Goal: Task Accomplishment & Management: Manage account settings

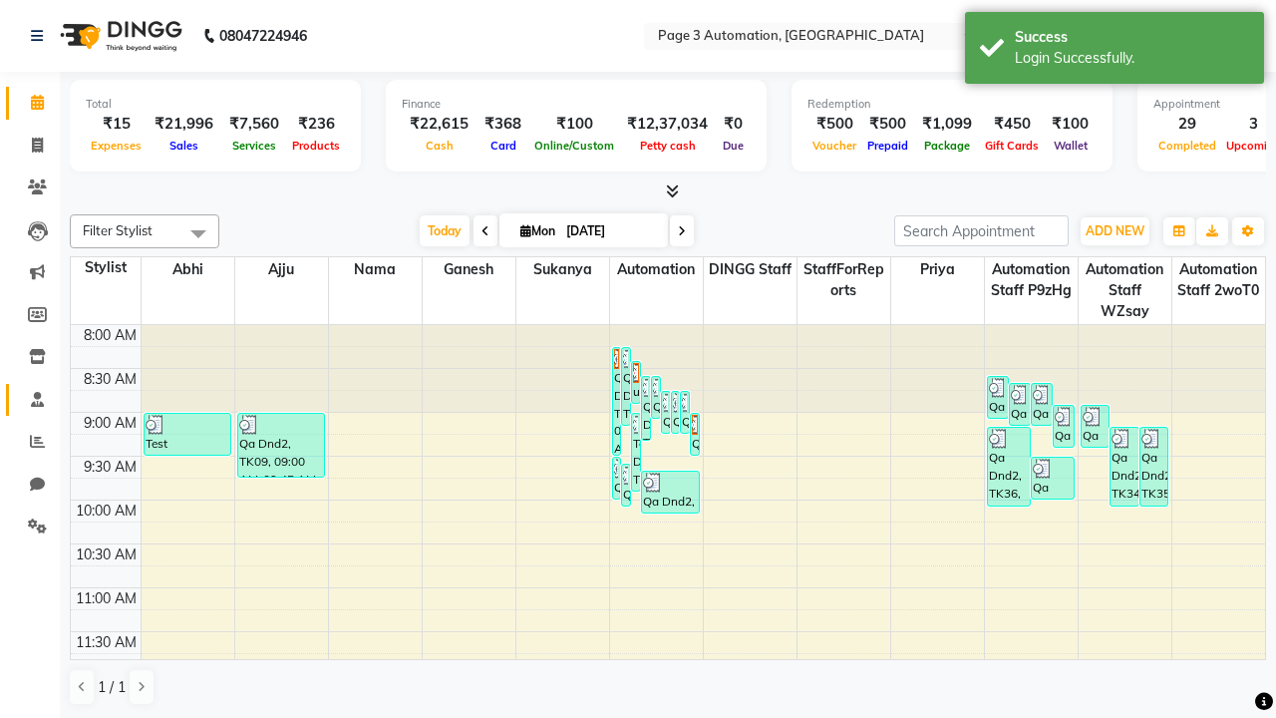
click at [30, 399] on span at bounding box center [37, 400] width 35 height 23
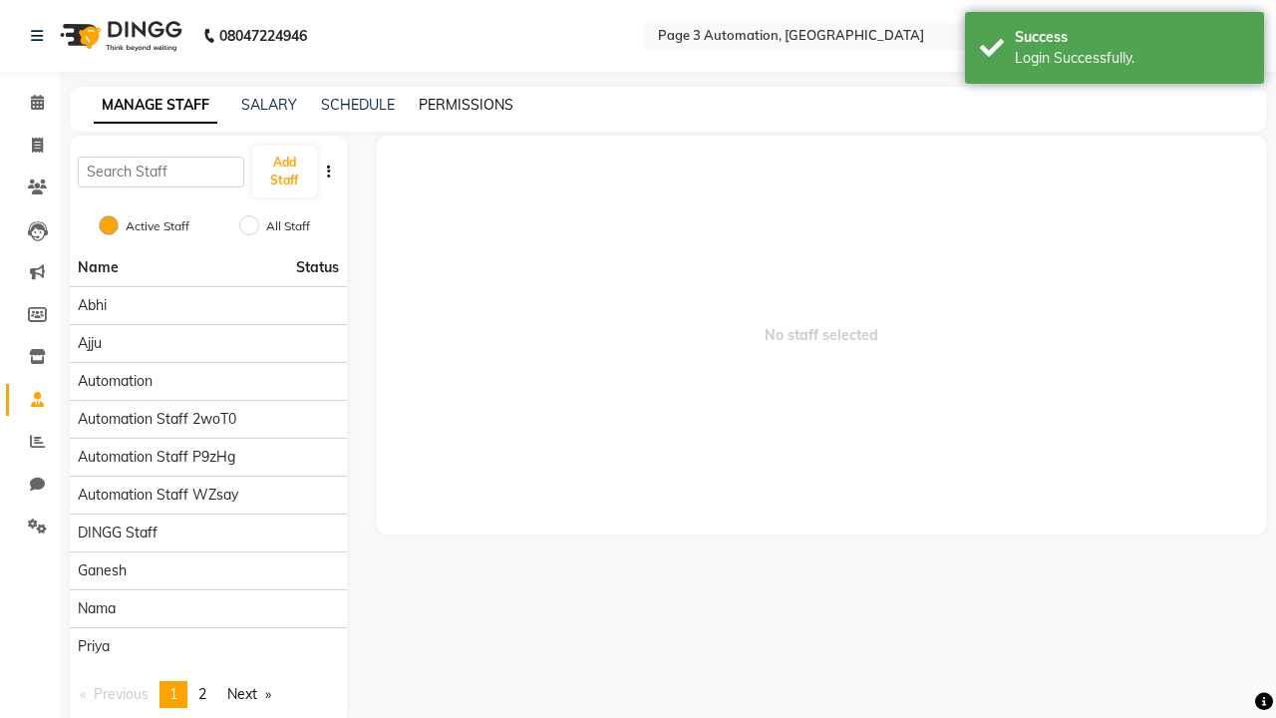
click at [465, 105] on link "PERMISSIONS" at bounding box center [466, 105] width 95 height 18
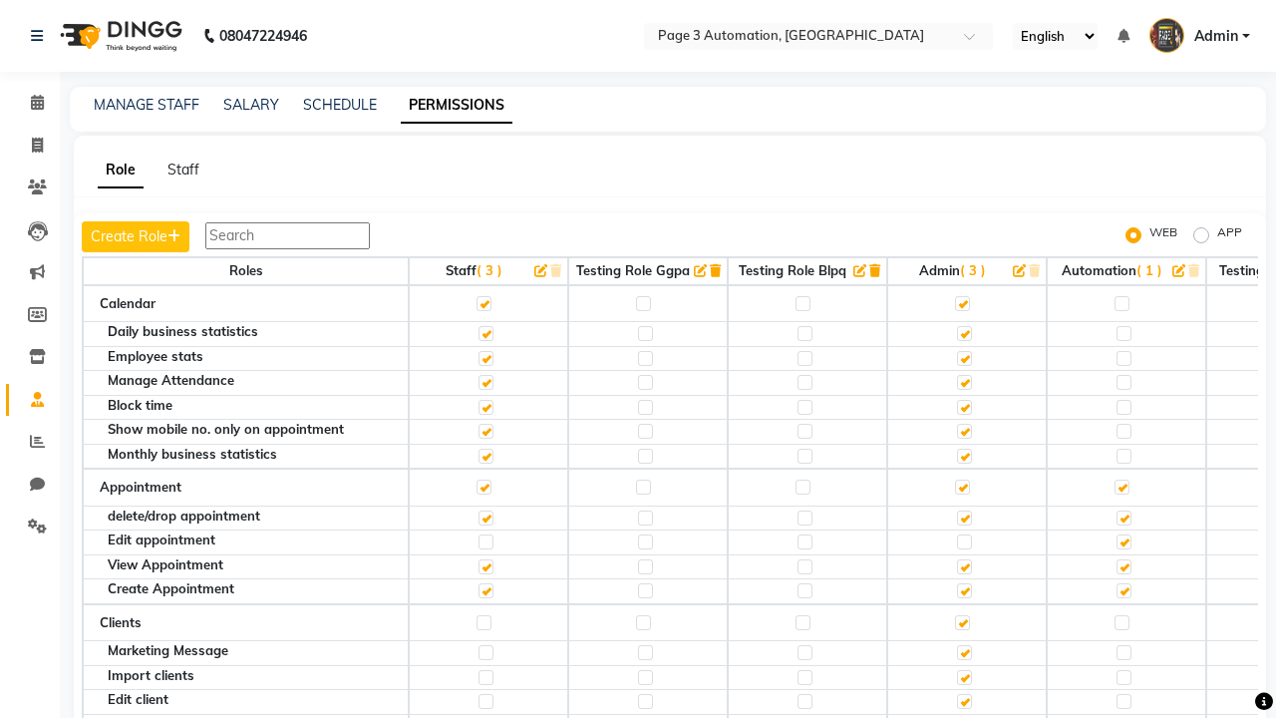
click at [1121, 303] on label at bounding box center [1121, 303] width 15 height 15
click at [1121, 303] on input "checkbox" at bounding box center [1120, 303] width 13 height 13
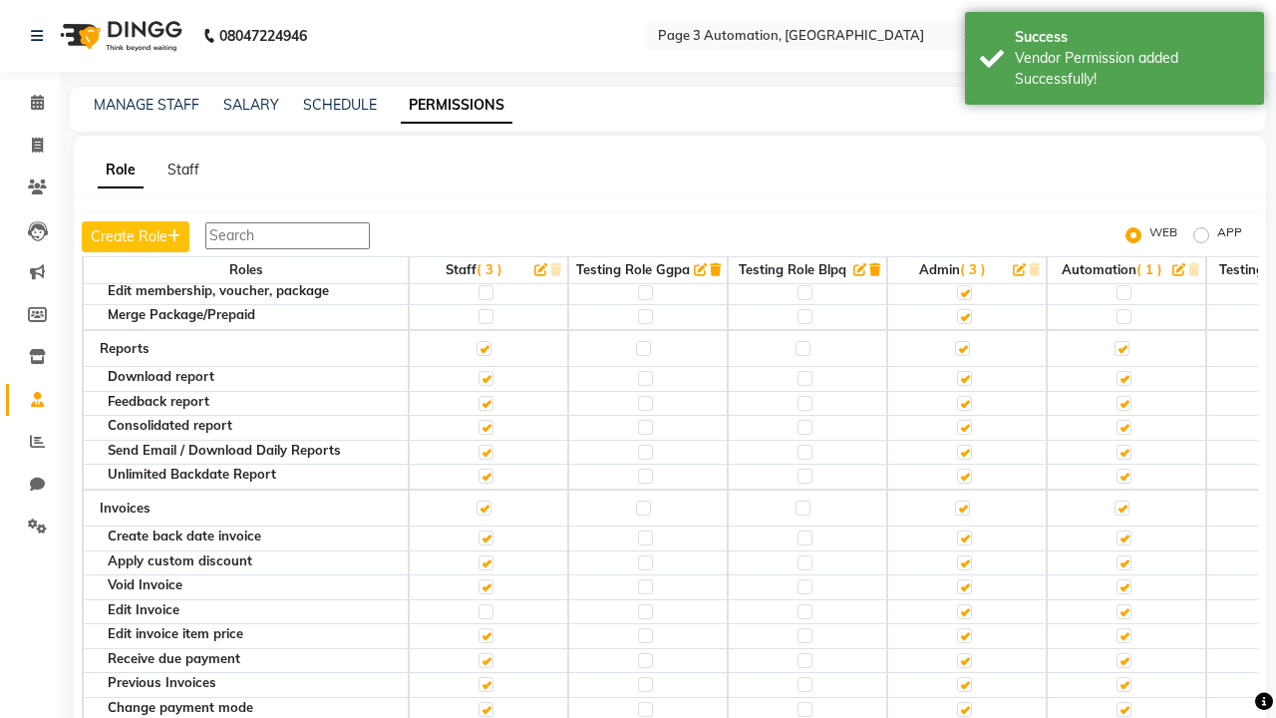
click at [1121, 196] on label at bounding box center [1121, 188] width 15 height 15
click at [1121, 195] on input "checkbox" at bounding box center [1120, 188] width 13 height 13
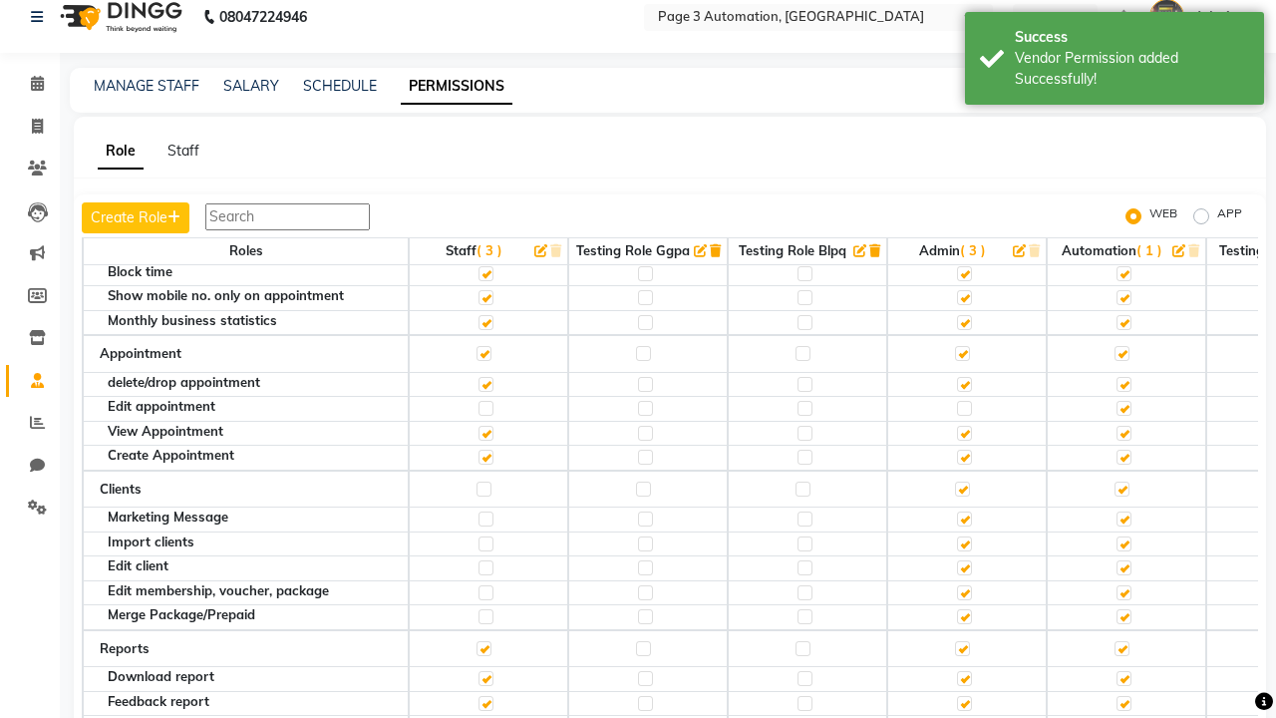
scroll to position [0, 0]
click at [1199, 17] on span "Admin" at bounding box center [1216, 16] width 44 height 21
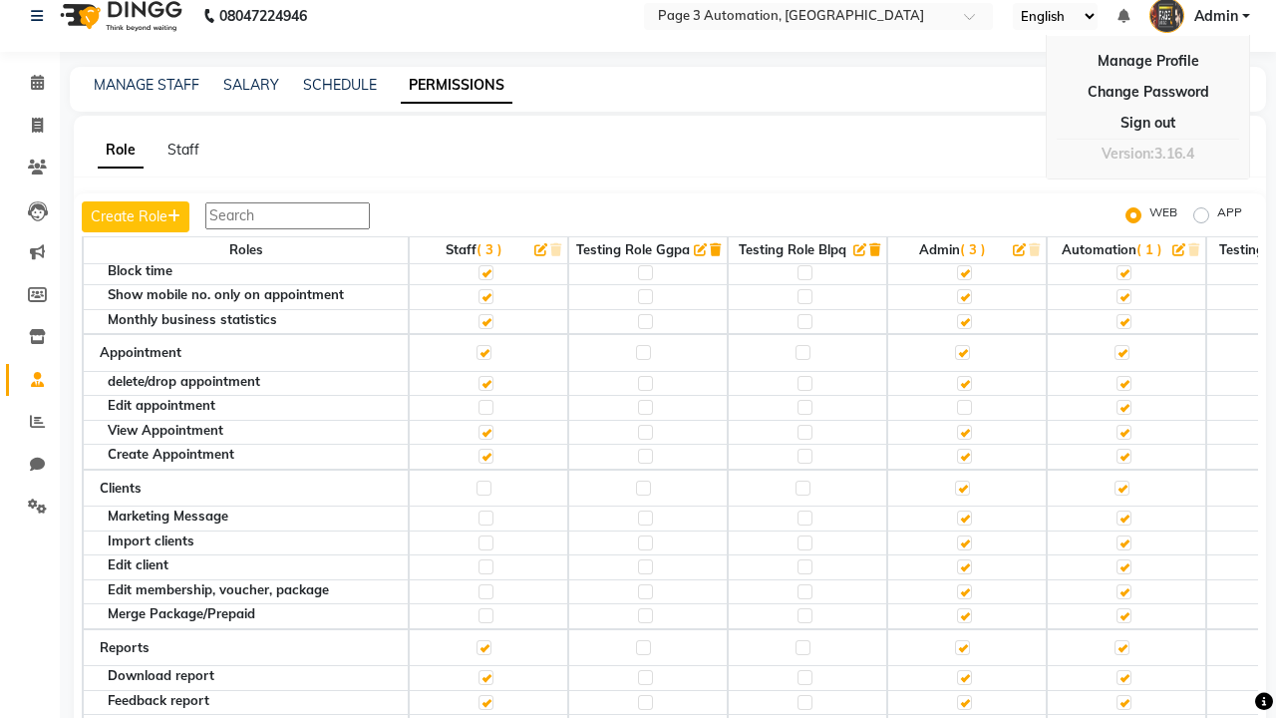
scroll to position [19, 0]
click at [1147, 124] on link "Sign out" at bounding box center [1147, 124] width 182 height 31
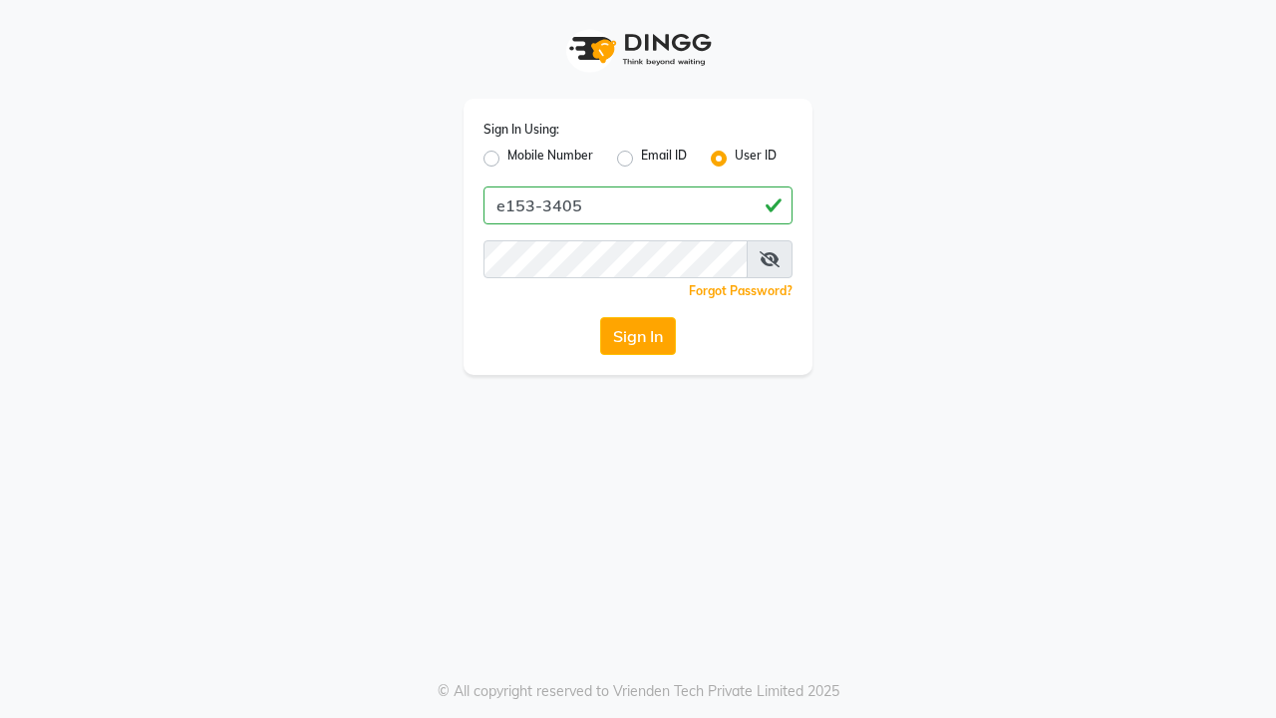
type input "e153-3405"
click at [638, 336] on button "Sign In" at bounding box center [638, 336] width 76 height 38
